Goal: Task Accomplishment & Management: Manage account settings

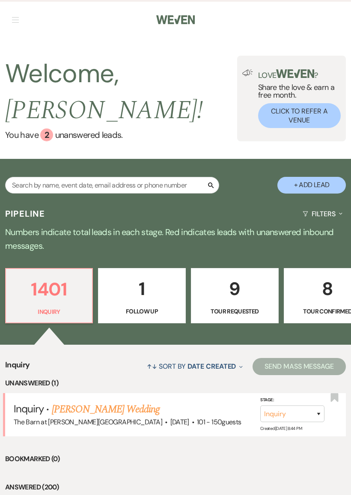
click at [128, 406] on link "[PERSON_NAME] Wedding" at bounding box center [106, 409] width 108 height 15
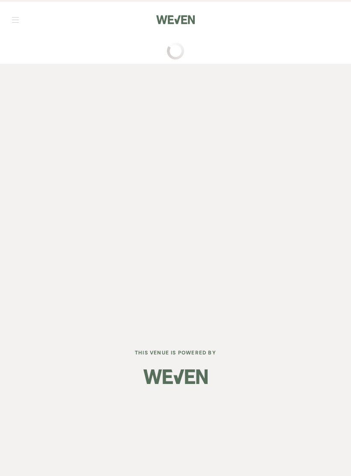
select select "2"
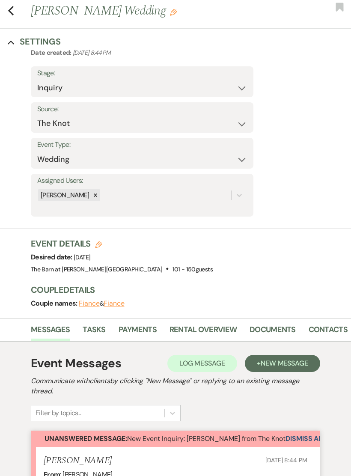
scroll to position [79, 0]
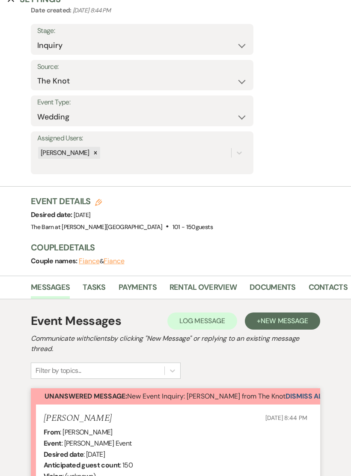
click at [301, 395] on button "Dismiss Alert" at bounding box center [310, 396] width 49 height 16
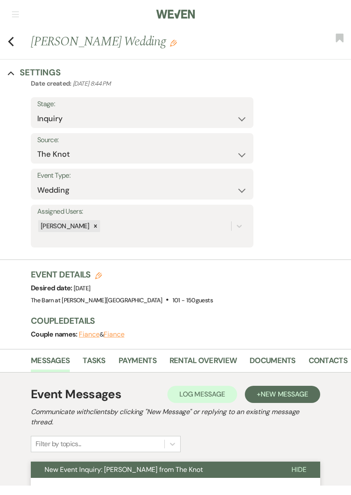
scroll to position [0, 0]
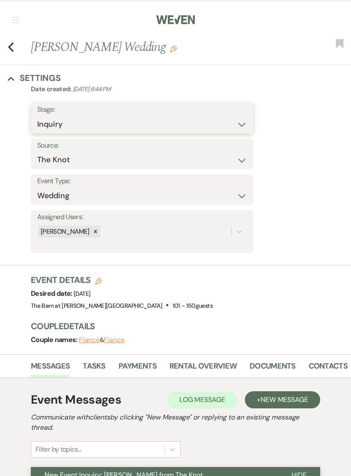
click at [76, 125] on select "Inquiry Follow Up Tour Requested Tour Confirmed Toured Proposal Sent Booked Lost" at bounding box center [142, 124] width 210 height 17
select select "8"
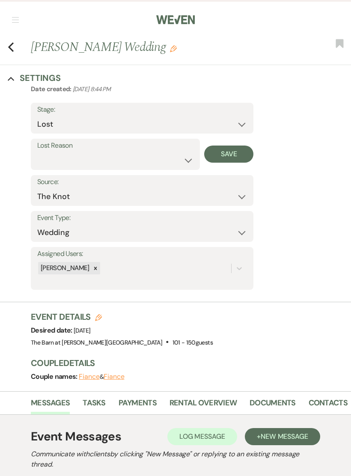
click at [237, 157] on button "Save" at bounding box center [228, 154] width 49 height 17
click at [12, 50] on use "button" at bounding box center [11, 46] width 6 height 9
select select "8"
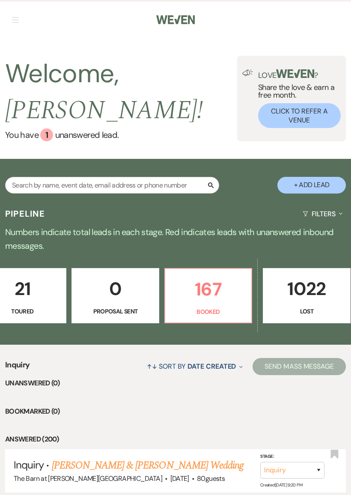
scroll to position [0, 403]
click at [220, 300] on p "167" at bounding box center [209, 289] width 76 height 29
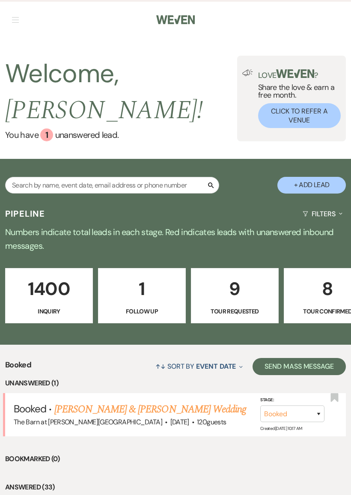
click at [230, 409] on link "[PERSON_NAME] & [PERSON_NAME] Wedding" at bounding box center [150, 409] width 192 height 15
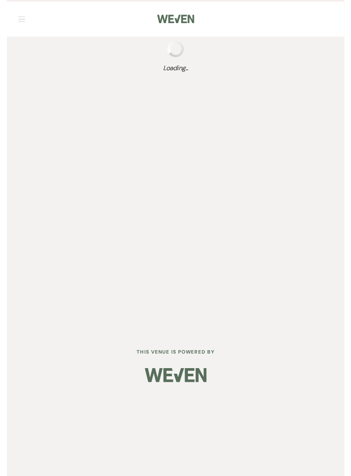
scroll to position [19, 0]
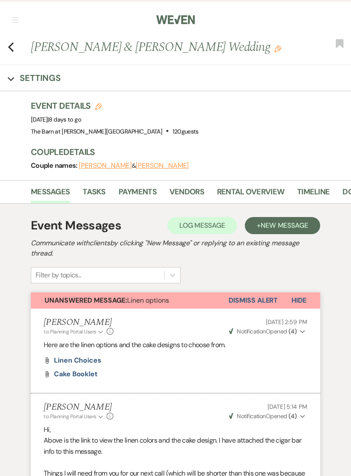
click at [11, 46] on use "button" at bounding box center [11, 46] width 6 height 9
